Goal: Task Accomplishment & Management: Complete application form

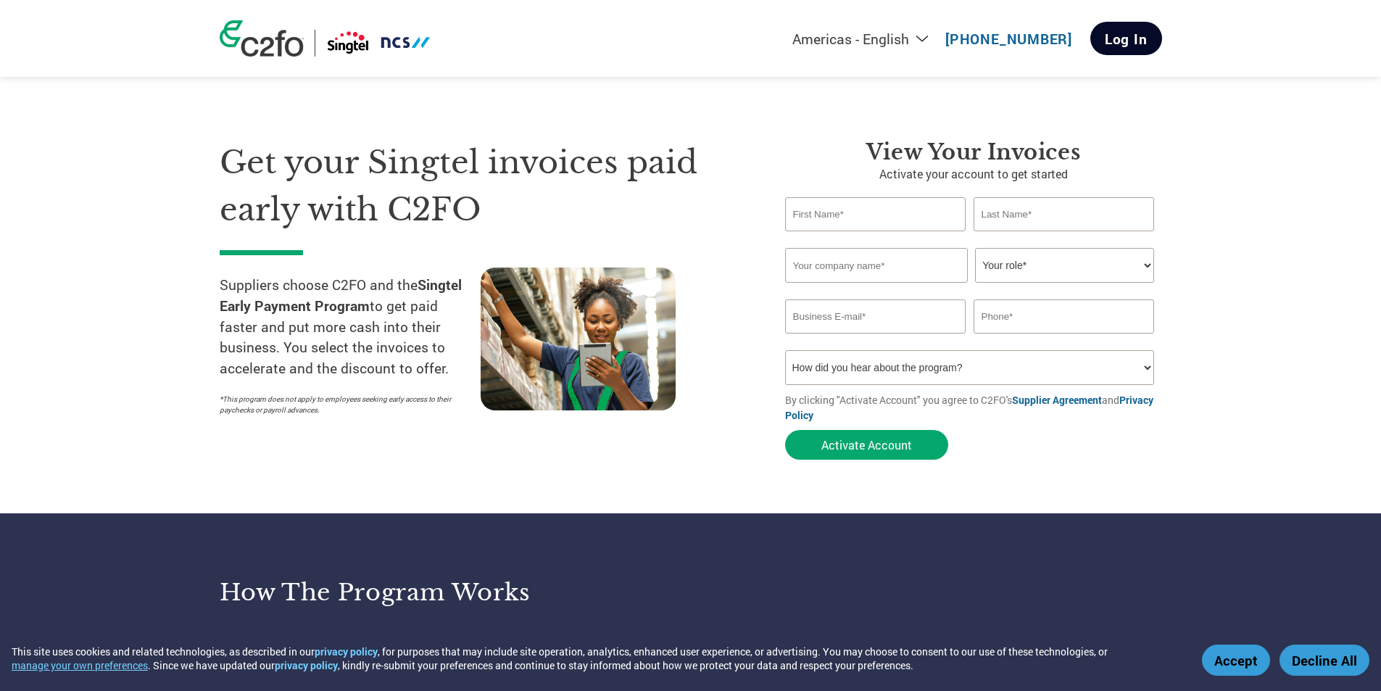
click at [1124, 42] on link "Log In" at bounding box center [1126, 38] width 72 height 33
click at [859, 219] on input "text" at bounding box center [875, 214] width 181 height 34
drag, startPoint x: 881, startPoint y: 216, endPoint x: 893, endPoint y: 216, distance: 11.6
click at [881, 216] on input "text" at bounding box center [875, 214] width 181 height 34
click at [1284, 269] on section "Get your Singtel invoices paid early with C2FO Suppliers choose C2FO and the Si…" at bounding box center [690, 285] width 1381 height 455
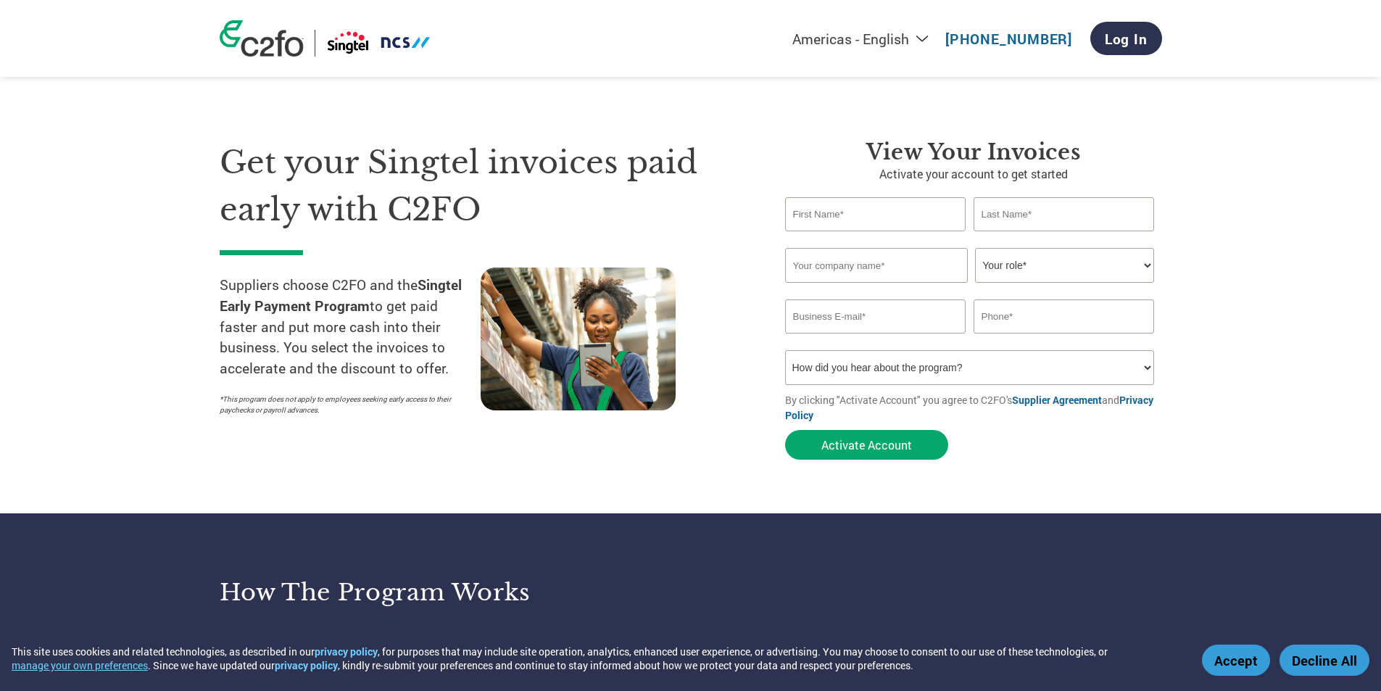
click at [905, 209] on input "text" at bounding box center [875, 214] width 181 height 34
type input "S"
type input "[PERSON_NAME]"
type input "Sai"
click at [954, 264] on input "ACA Pacific Technology (S) Pte. Ltd." at bounding box center [876, 265] width 183 height 35
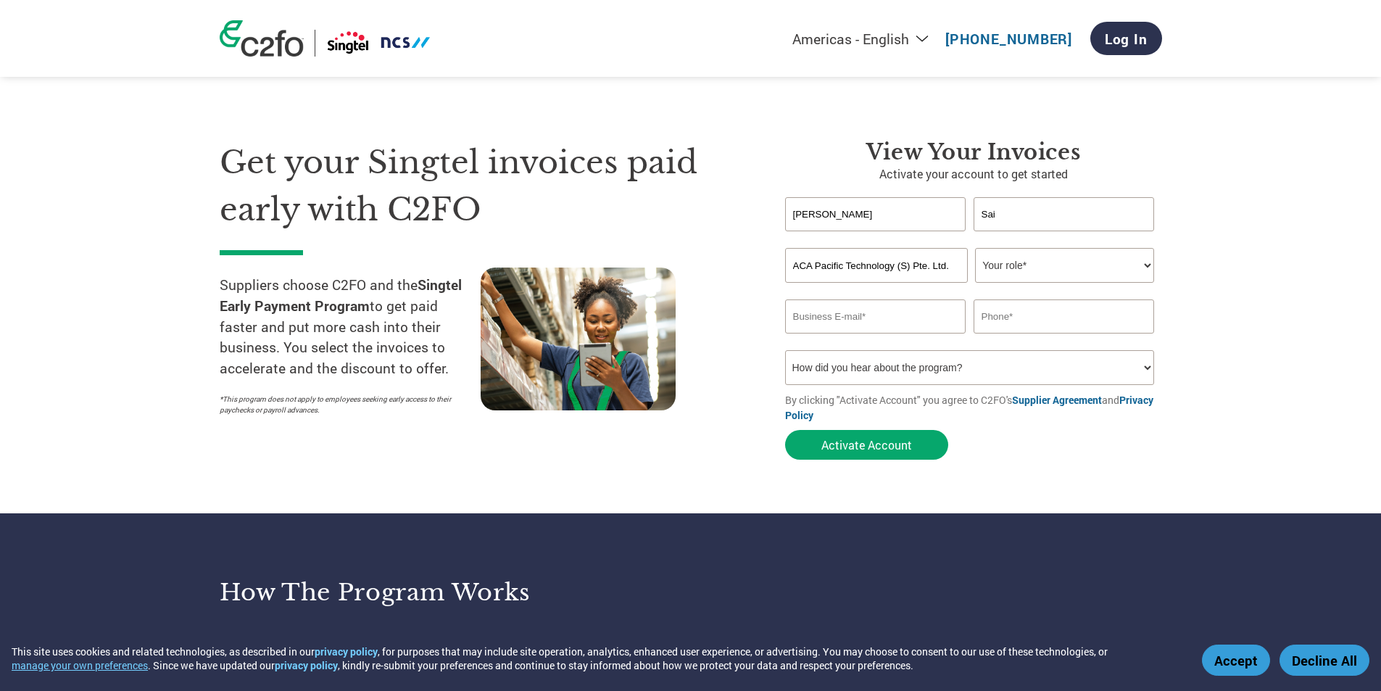
click at [1068, 268] on select "Your role* CFO Controller Credit Manager Finance Director Treasurer CEO Preside…" at bounding box center [1064, 265] width 179 height 35
click at [902, 268] on input "ACA Pacific Technology (S) Pte. Ltd." at bounding box center [876, 265] width 183 height 35
click at [910, 266] on input "ACA Pacific Technology (S) Pte. Ltd." at bounding box center [876, 265] width 183 height 35
drag, startPoint x: 952, startPoint y: 268, endPoint x: 894, endPoint y: 268, distance: 58.7
click at [894, 268] on input "ACA Pacific Technology (S) Pte. Ltd." at bounding box center [876, 265] width 183 height 35
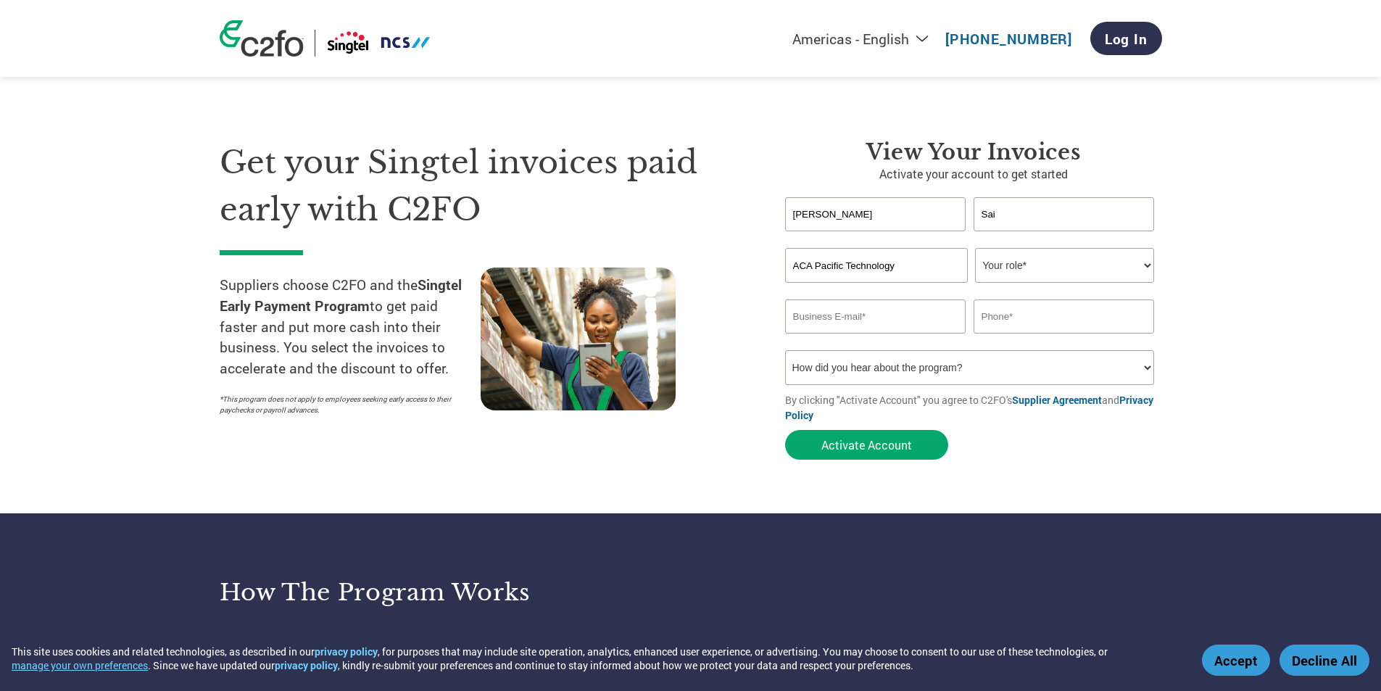
click at [1282, 315] on section "Get your Singtel invoices paid early with C2FO Suppliers choose C2FO and the Si…" at bounding box center [690, 285] width 1381 height 455
click at [913, 261] on input "ACA Pacific Technology" at bounding box center [876, 265] width 183 height 35
click at [1240, 323] on section "Get your Singtel invoices paid early with C2FO Suppliers choose C2FO and the Si…" at bounding box center [690, 285] width 1381 height 455
click at [911, 262] on input "ACA Pacific Technology (S)" at bounding box center [876, 265] width 183 height 35
type input "ACA Pacific Technology"
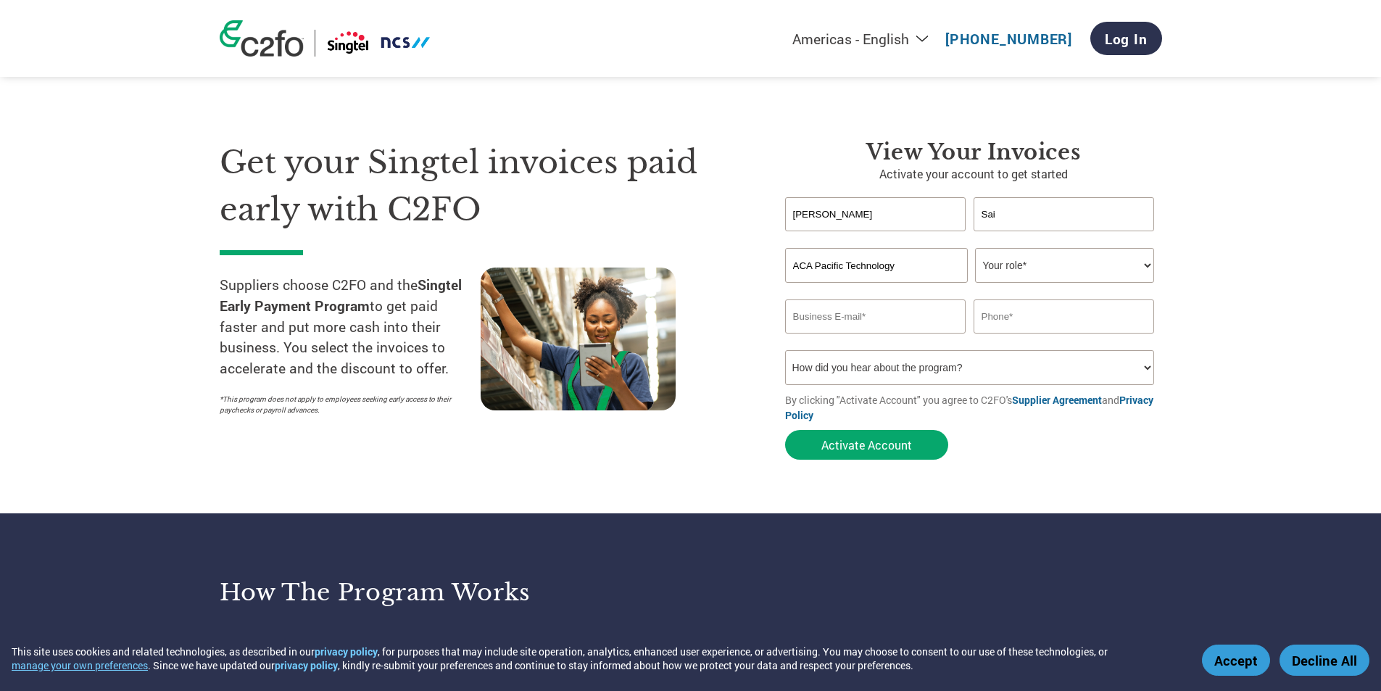
click at [1016, 270] on select "Your role* CFO Controller Credit Manager Finance Director Treasurer CEO Preside…" at bounding box center [1064, 265] width 179 height 35
select select "ACCOUNTS_RECEIVABLE"
click at [975, 248] on select "Your role* CFO Controller Credit Manager Finance Director Treasurer CEO Preside…" at bounding box center [1064, 265] width 179 height 35
click at [835, 307] on input "email" at bounding box center [875, 316] width 181 height 34
type input "[EMAIL_ADDRESS][DOMAIN_NAME]"
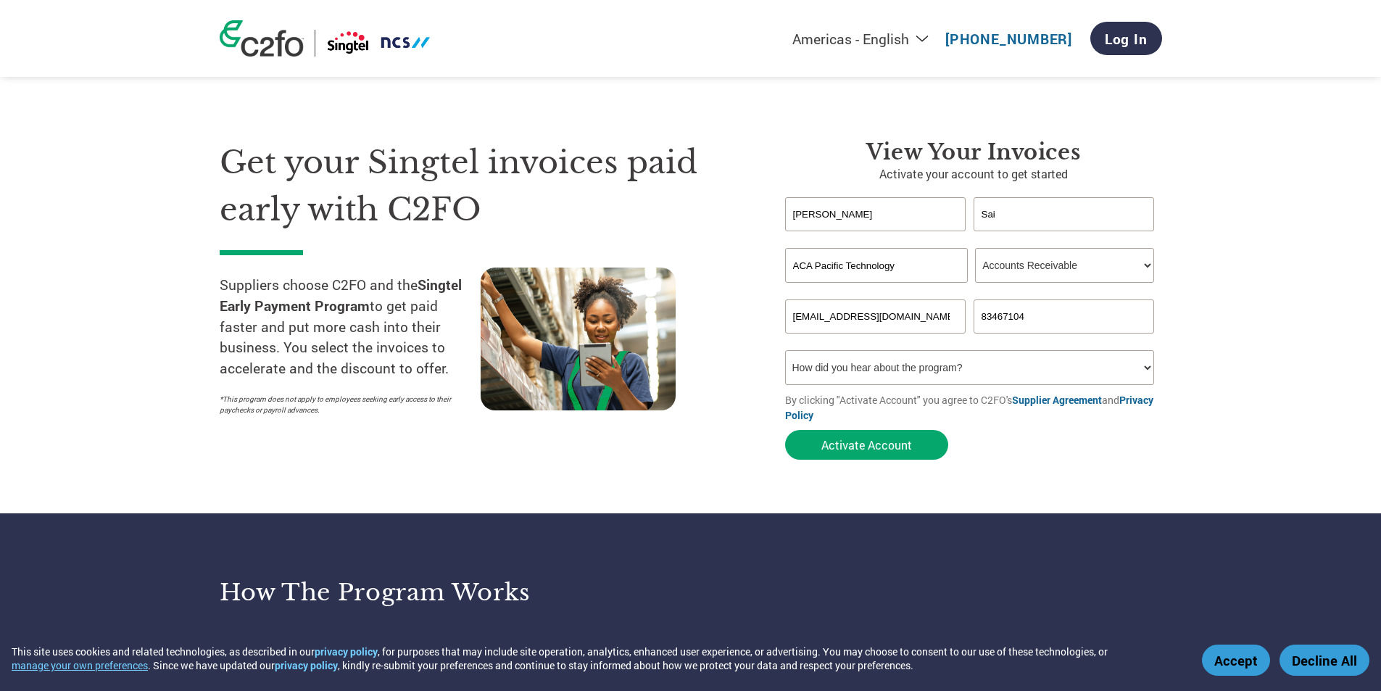
type input "83467104"
click at [842, 368] on select "How did you hear about the program? Received a letter Email Social Media Online…" at bounding box center [970, 367] width 370 height 35
select select "Email"
click at [785, 350] on select "How did you hear about the program? Received a letter Email Social Media Online…" at bounding box center [970, 367] width 370 height 35
click at [835, 446] on button "Activate Account" at bounding box center [866, 445] width 163 height 30
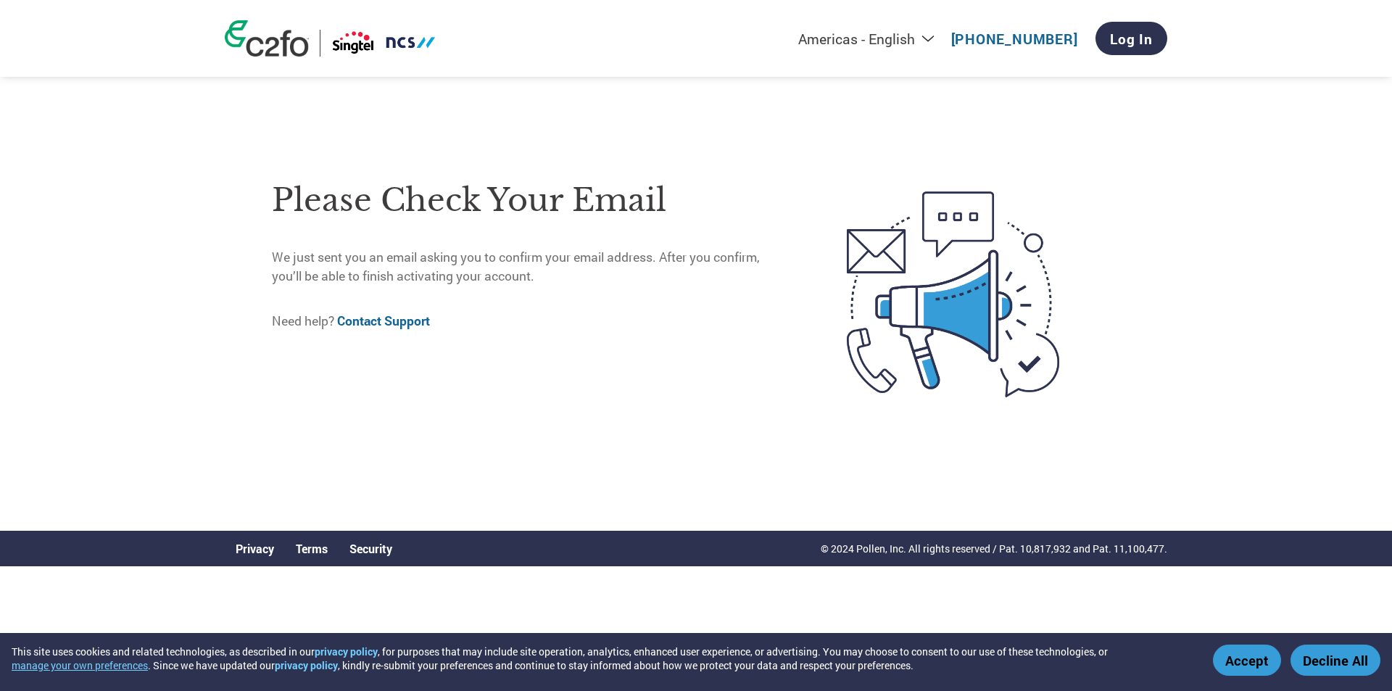
drag, startPoint x: 1137, startPoint y: 43, endPoint x: 1105, endPoint y: 84, distance: 52.2
click at [1137, 42] on link "Log In" at bounding box center [1131, 38] width 72 height 33
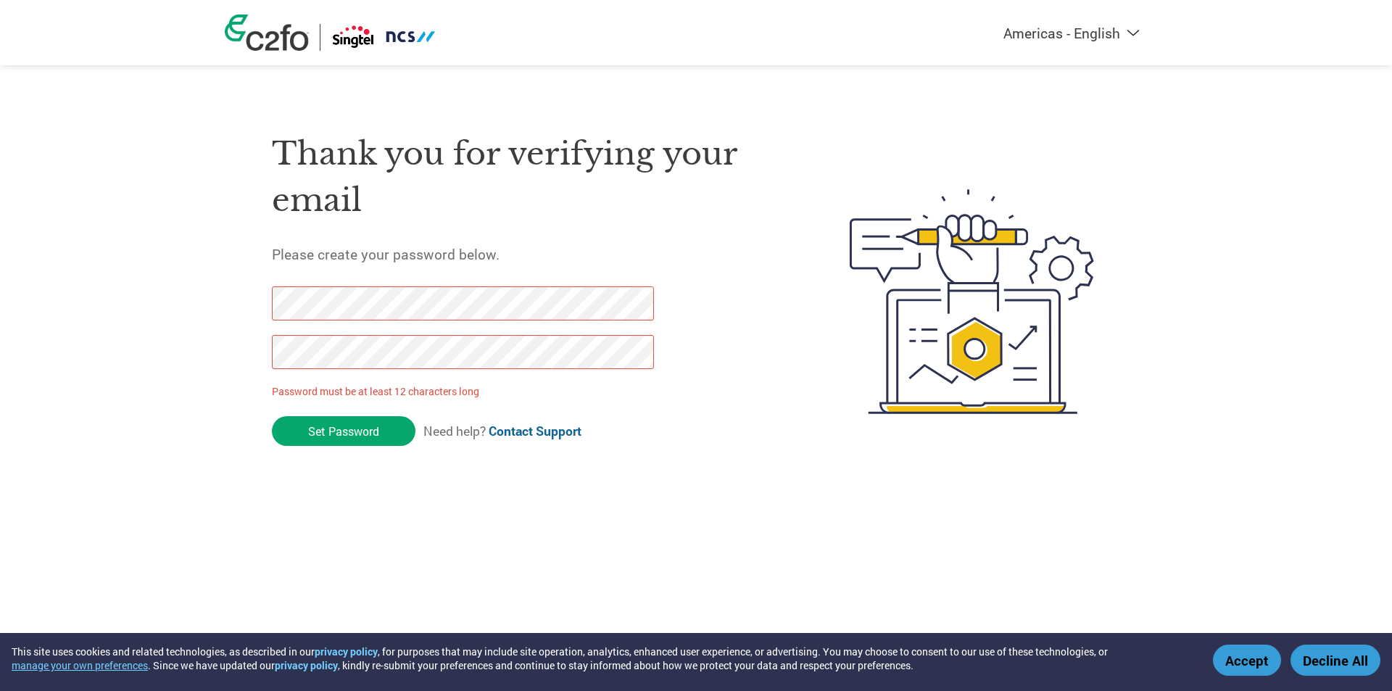
drag, startPoint x: 357, startPoint y: 428, endPoint x: 234, endPoint y: 296, distance: 180.0
click at [234, 296] on div "Thank you for verifying your email Please create your password below. Password …" at bounding box center [696, 301] width 942 height 384
click at [617, 238] on div "Thank you for verifying your email Please create your password below. Password …" at bounding box center [526, 301] width 509 height 384
click at [67, 389] on div "Americas - English Américas - Español Américas - Português Amériques - Français…" at bounding box center [696, 243] width 1392 height 487
click at [323, 423] on input "Set Password" at bounding box center [344, 431] width 144 height 30
